Goal: Task Accomplishment & Management: Manage account settings

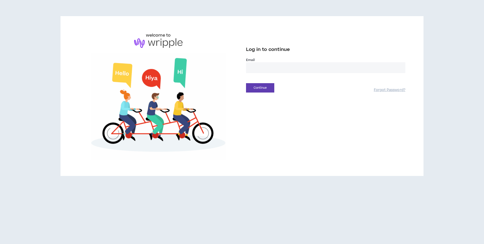
click at [277, 70] on input "email" at bounding box center [325, 67] width 159 height 11
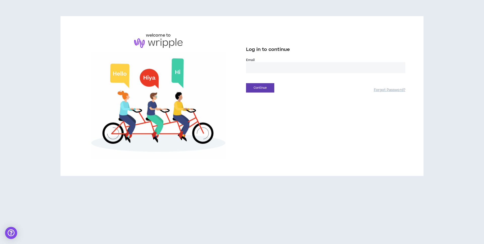
click at [277, 67] on input "email" at bounding box center [325, 67] width 159 height 11
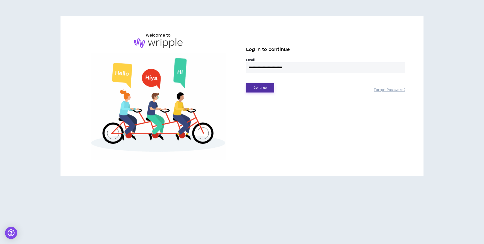
type input "**********"
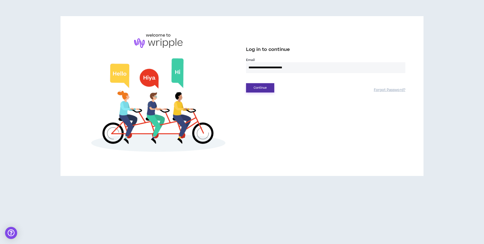
click at [258, 92] on button "Continue" at bounding box center [260, 87] width 28 height 9
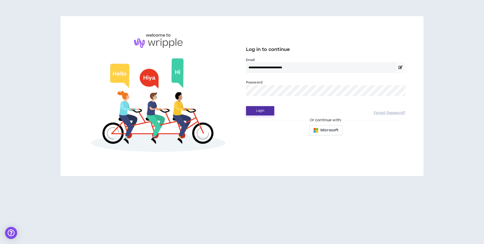
click at [263, 112] on button "Login" at bounding box center [260, 110] width 28 height 9
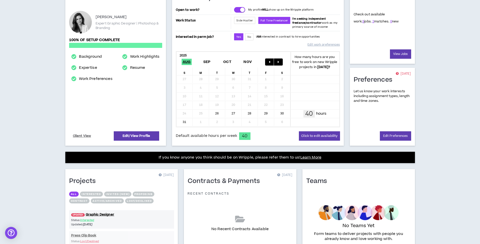
scroll to position [105, 0]
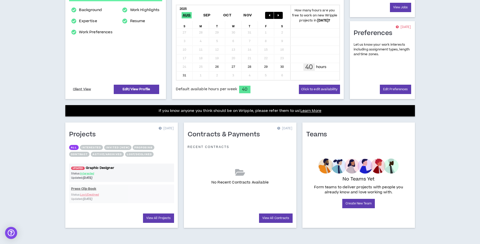
click at [108, 168] on link "UPDATED! Graphic Designer" at bounding box center [121, 168] width 105 height 5
